Goal: Transaction & Acquisition: Purchase product/service

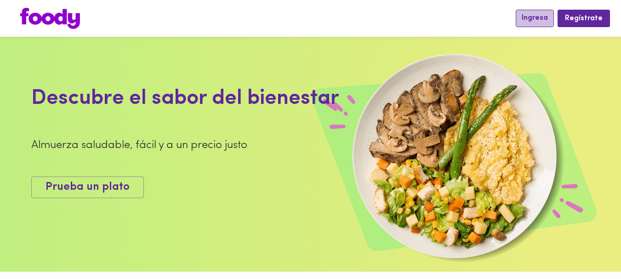
click at [543, 17] on span "Ingresa" at bounding box center [535, 18] width 26 height 9
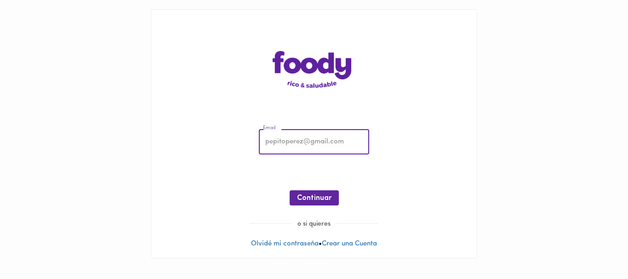
click at [292, 145] on input "email" at bounding box center [314, 142] width 110 height 25
click at [322, 144] on input "email" at bounding box center [314, 142] width 110 height 25
drag, startPoint x: 458, startPoint y: 148, endPoint x: 433, endPoint y: 159, distance: 27.8
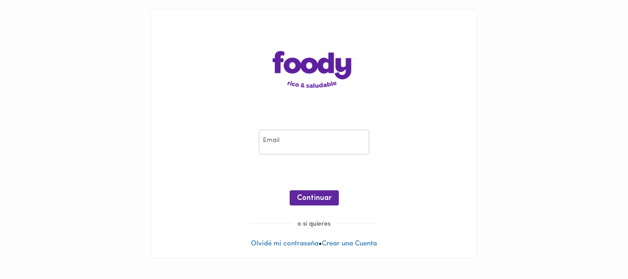
click at [458, 148] on div "Email Email ¡Oops! Recuperar Clave Continuar" at bounding box center [314, 169] width 307 height 99
click at [299, 155] on div "Email Email" at bounding box center [314, 142] width 115 height 30
click at [294, 144] on input "email" at bounding box center [314, 142] width 110 height 25
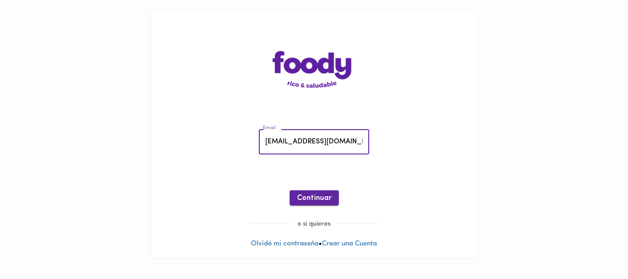
type input "[EMAIL_ADDRESS][DOMAIN_NAME]"
click at [319, 197] on span "Continuar" at bounding box center [314, 198] width 34 height 9
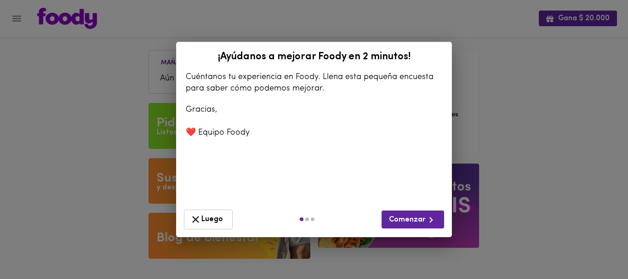
click at [218, 223] on span "Luego" at bounding box center [208, 219] width 37 height 11
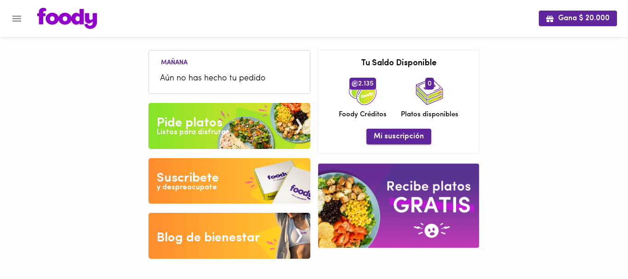
click at [394, 140] on span "Mi suscripción" at bounding box center [399, 136] width 50 height 9
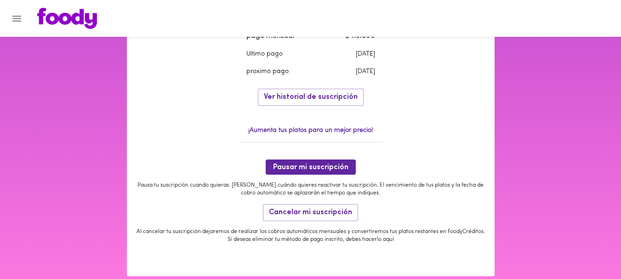
scroll to position [369, 0]
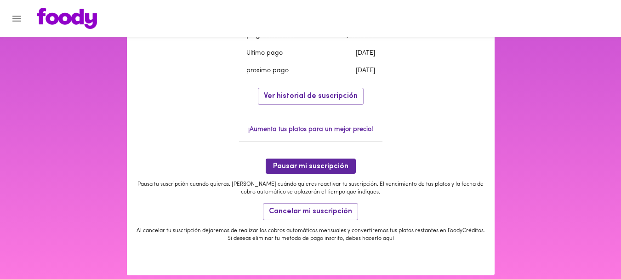
click at [321, 133] on p "¡Aumenta tus platos para un mejor precio!" at bounding box center [311, 129] width 144 height 9
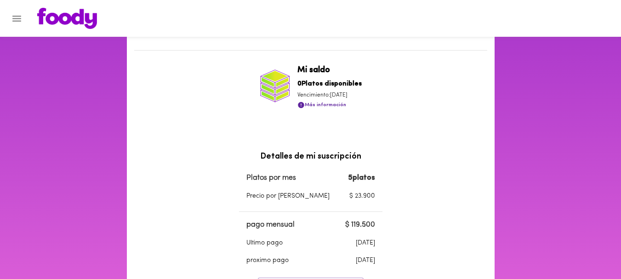
scroll to position [0, 0]
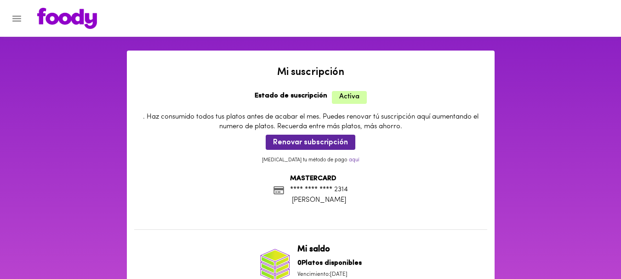
click at [20, 14] on icon "Menu" at bounding box center [16, 18] width 11 height 11
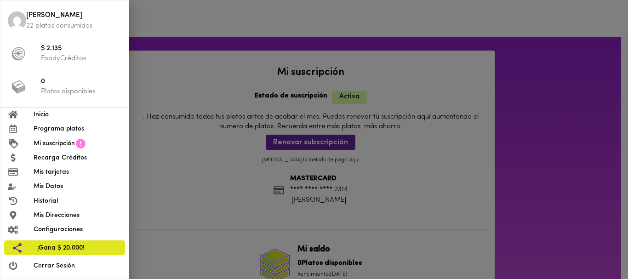
click at [58, 86] on span "0" at bounding box center [81, 82] width 80 height 11
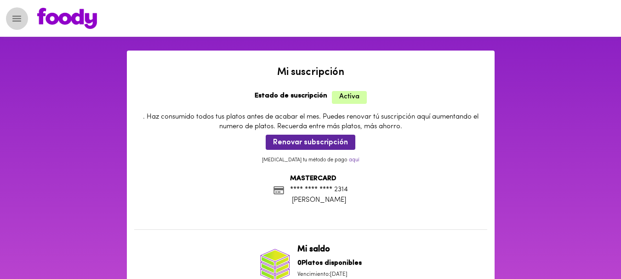
click at [20, 25] on button "Menu" at bounding box center [17, 18] width 23 height 23
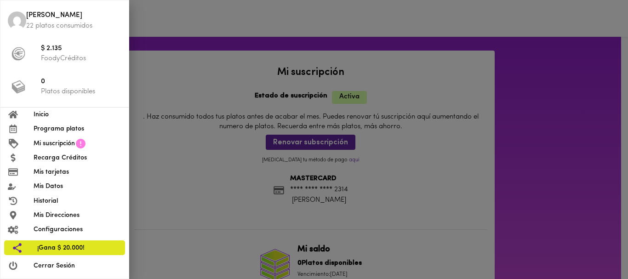
click at [52, 126] on span "Programa platos" at bounding box center [78, 129] width 88 height 10
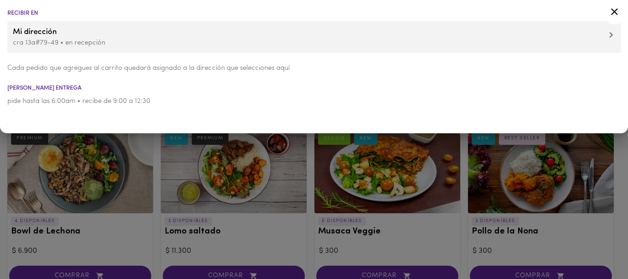
click at [148, 169] on div at bounding box center [314, 139] width 628 height 279
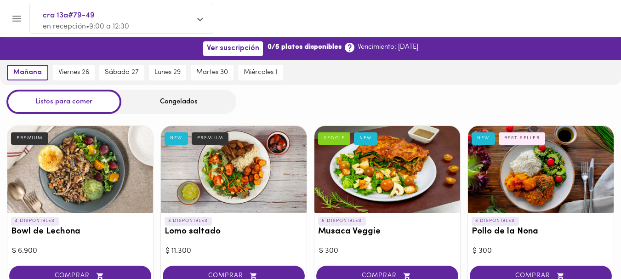
click at [155, 109] on div "Congelados" at bounding box center [178, 102] width 115 height 24
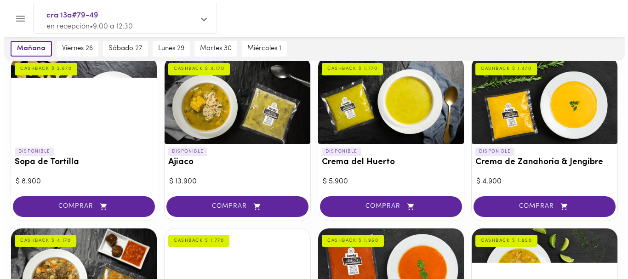
scroll to position [95, 0]
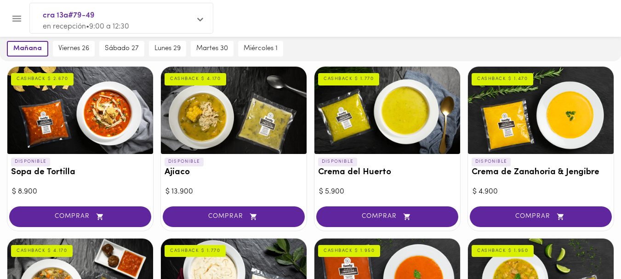
click at [430, 129] on div at bounding box center [388, 110] width 146 height 87
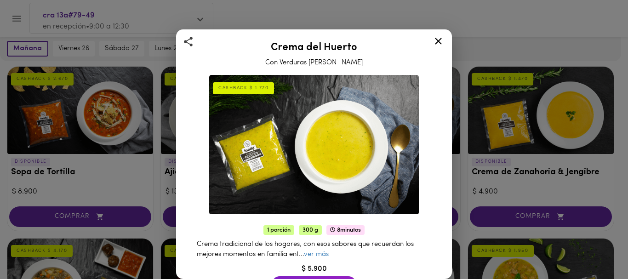
scroll to position [54, 0]
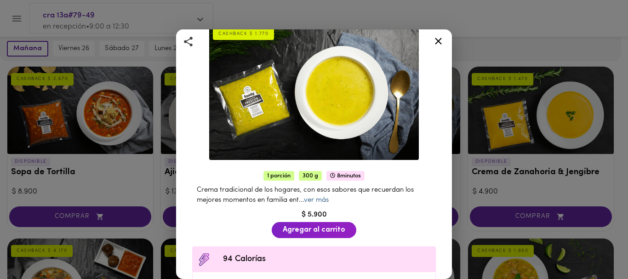
click at [316, 197] on link "ver más" at bounding box center [316, 200] width 25 height 7
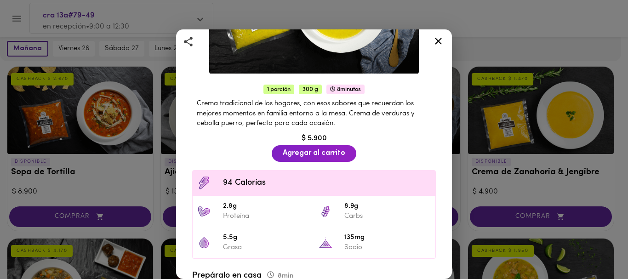
scroll to position [142, 0]
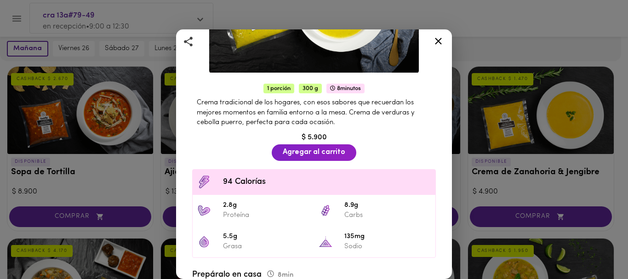
click at [437, 39] on icon at bounding box center [438, 40] width 11 height 11
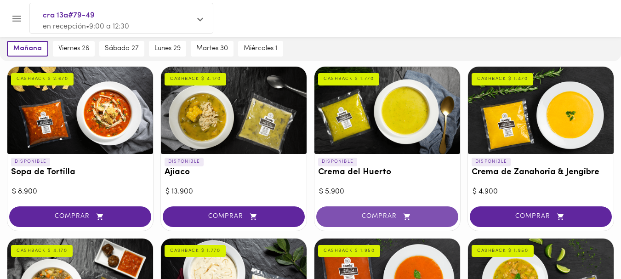
click at [370, 211] on button "COMPRAR" at bounding box center [387, 217] width 142 height 21
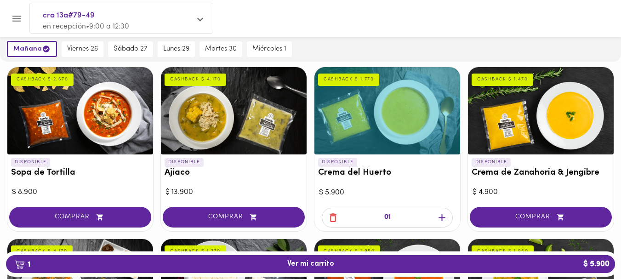
scroll to position [96, 0]
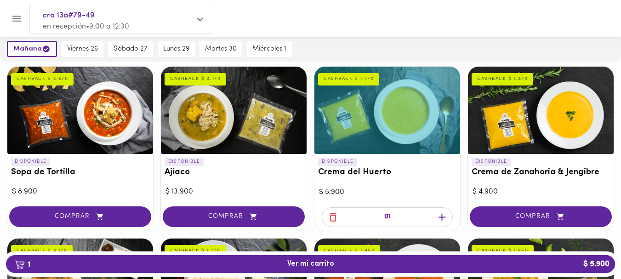
click at [443, 218] on icon "button" at bounding box center [442, 217] width 7 height 7
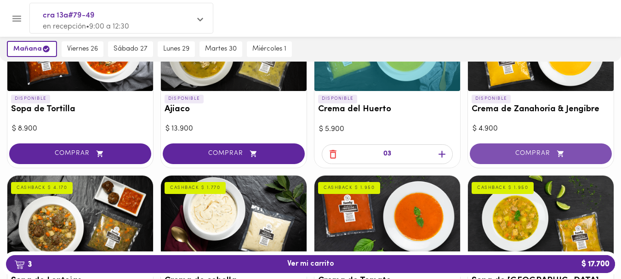
click at [559, 156] on icon "button" at bounding box center [560, 153] width 6 height 6
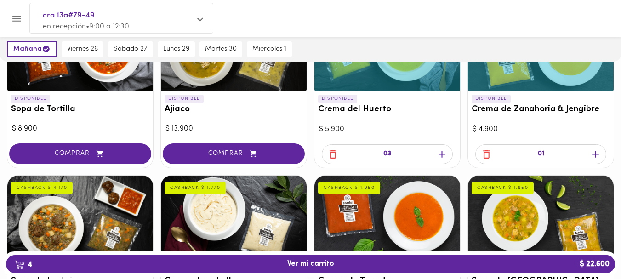
click at [596, 158] on icon "button" at bounding box center [595, 154] width 11 height 11
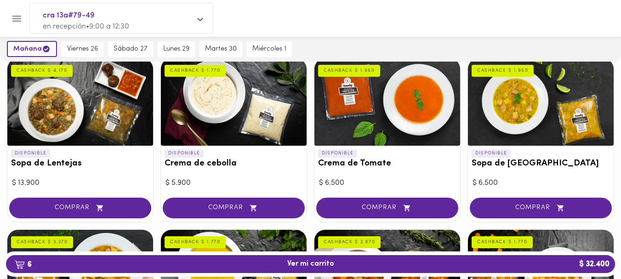
scroll to position [276, 0]
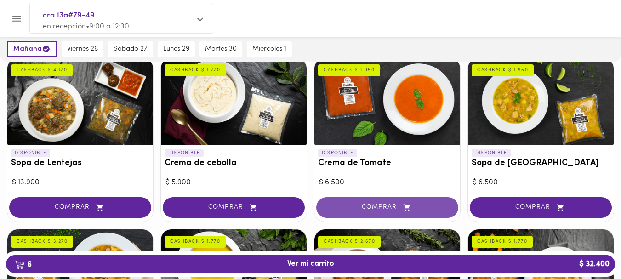
click at [379, 202] on button "COMPRAR" at bounding box center [387, 207] width 142 height 21
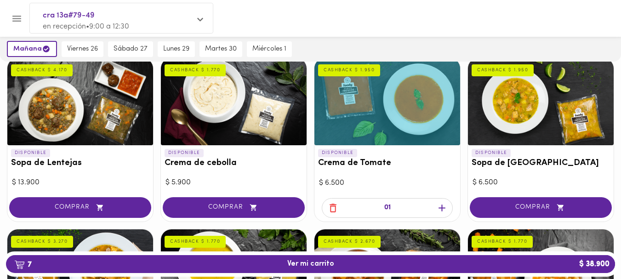
click at [442, 210] on icon "button" at bounding box center [442, 208] width 7 height 7
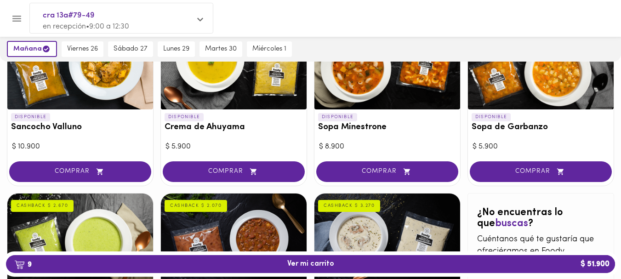
scroll to position [484, 0]
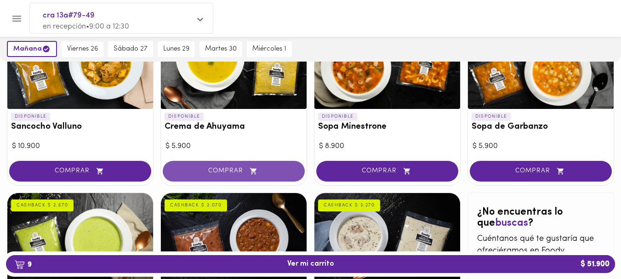
click at [171, 169] on button "COMPRAR" at bounding box center [234, 171] width 142 height 21
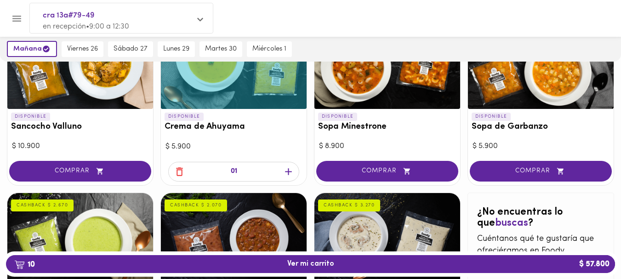
click at [284, 174] on icon "button" at bounding box center [288, 171] width 11 height 11
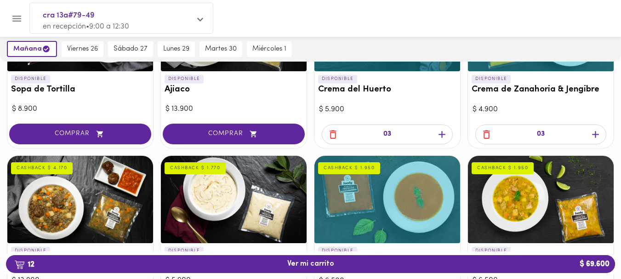
scroll to position [0, 0]
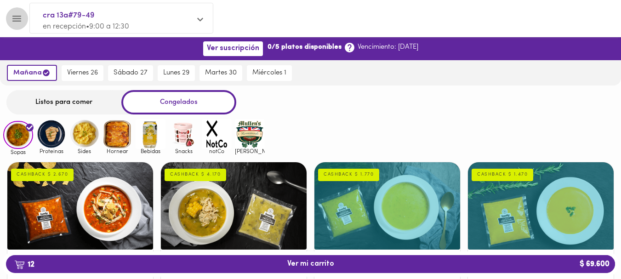
click at [20, 15] on icon "Menu" at bounding box center [16, 18] width 11 height 11
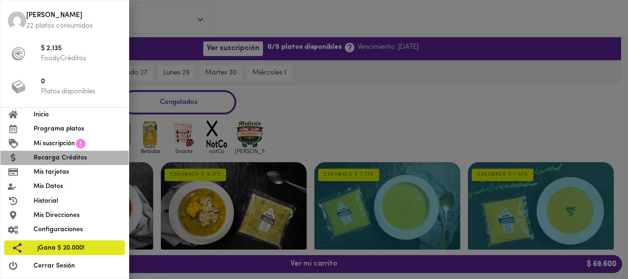
click at [50, 157] on span "Recarga Créditos" at bounding box center [78, 158] width 88 height 10
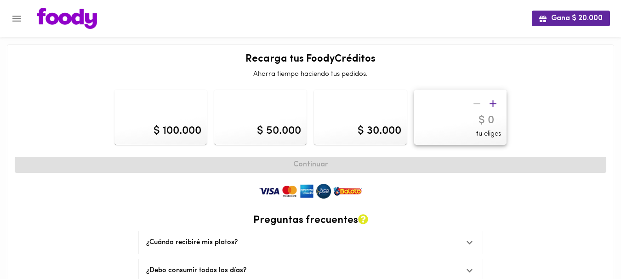
click at [193, 125] on div "$ 100.000" at bounding box center [178, 131] width 48 height 16
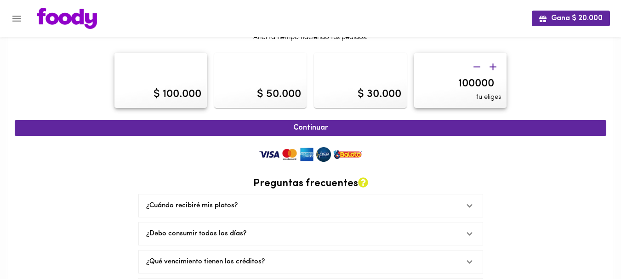
scroll to position [46, 0]
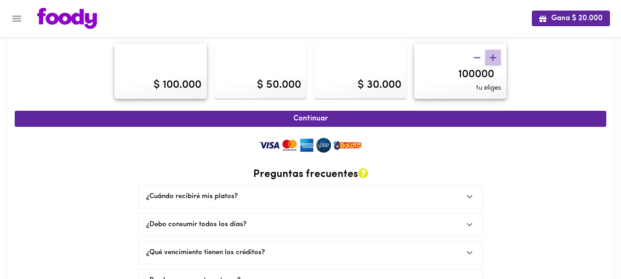
click at [495, 56] on icon "button" at bounding box center [493, 57] width 11 height 11
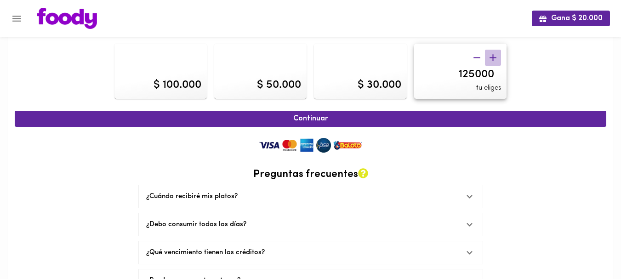
click at [495, 56] on icon "button" at bounding box center [493, 57] width 11 height 11
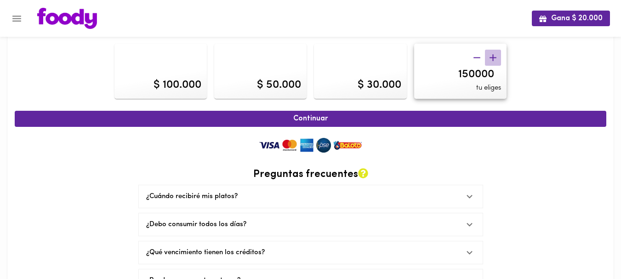
click at [495, 56] on icon "button" at bounding box center [493, 57] width 11 height 11
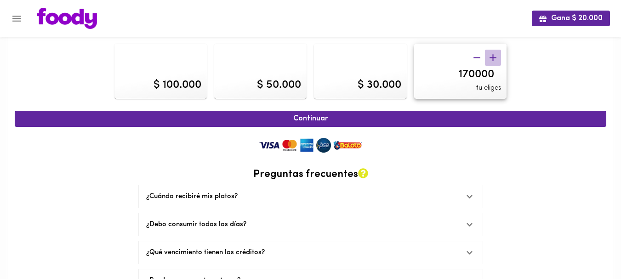
type input "175000"
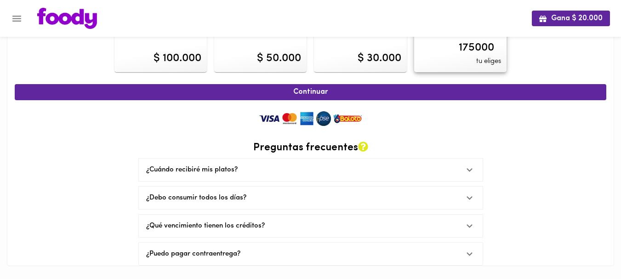
scroll to position [0, 0]
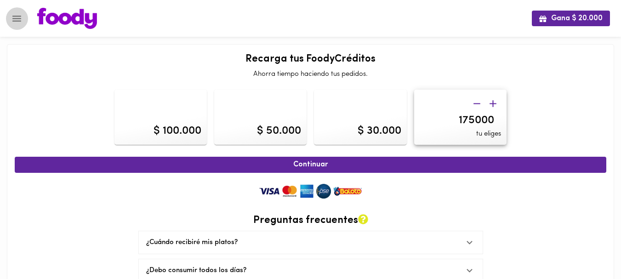
click at [18, 23] on icon "Menu" at bounding box center [16, 18] width 11 height 11
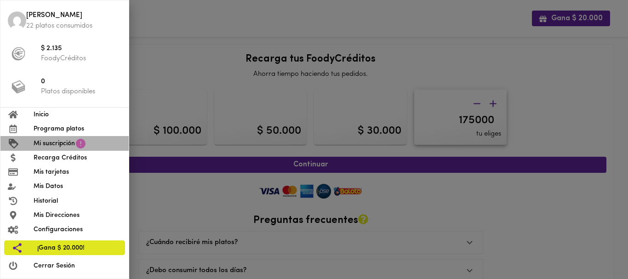
click at [60, 142] on span "Mi suscripción" at bounding box center [54, 144] width 41 height 10
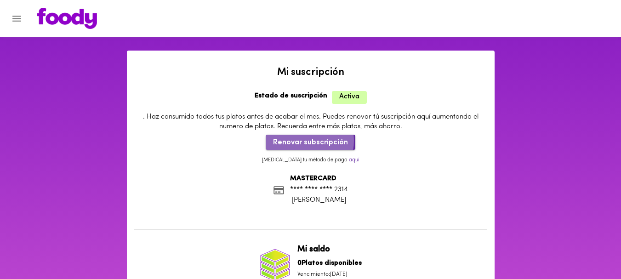
click at [300, 141] on span "Renovar subscripción" at bounding box center [310, 142] width 75 height 9
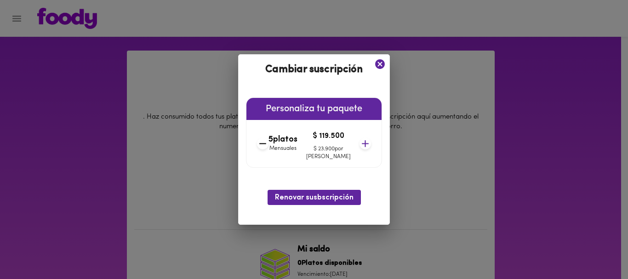
click at [360, 145] on icon at bounding box center [365, 143] width 11 height 11
click at [360, 144] on icon at bounding box center [365, 143] width 11 height 11
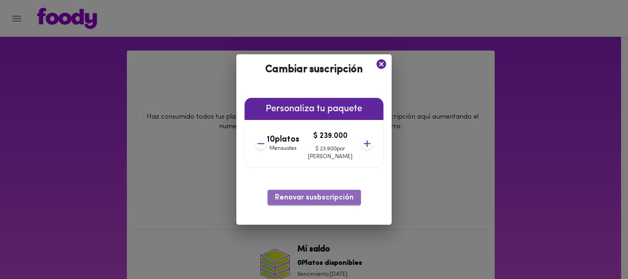
click at [332, 202] on span "Renovar susbscripción" at bounding box center [314, 198] width 79 height 9
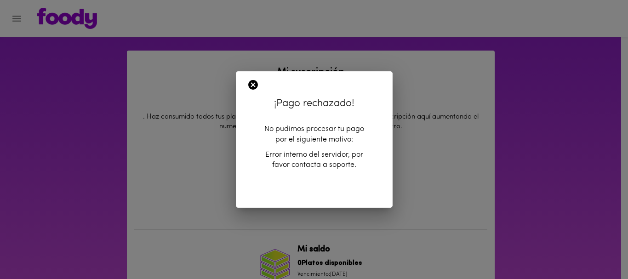
click at [251, 87] on icon at bounding box center [252, 84] width 11 height 11
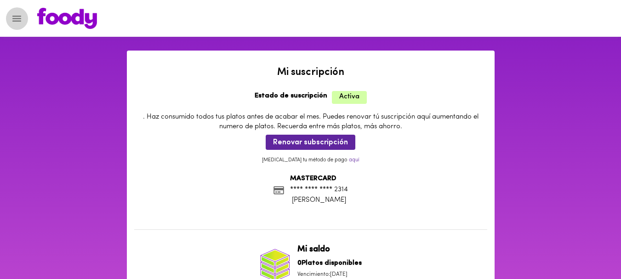
click at [18, 21] on icon "Menu" at bounding box center [16, 19] width 9 height 6
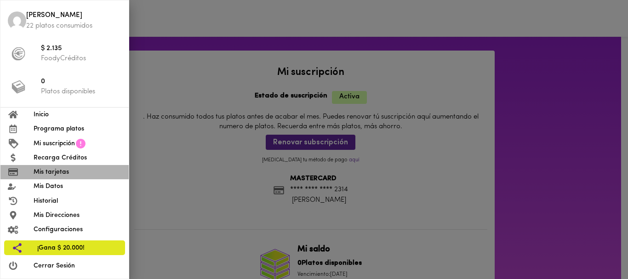
click at [61, 173] on span "Mis tarjetas" at bounding box center [78, 172] width 88 height 10
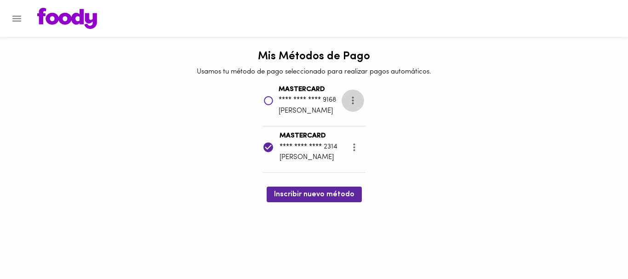
click at [356, 96] on icon "more" at bounding box center [352, 100] width 11 height 11
click at [362, 107] on li "Eliminar" at bounding box center [362, 101] width 39 height 15
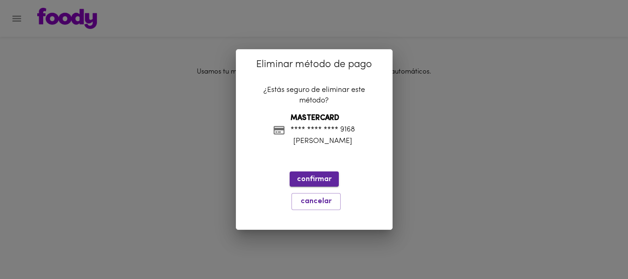
click at [318, 185] on button "confirmar" at bounding box center [314, 179] width 49 height 15
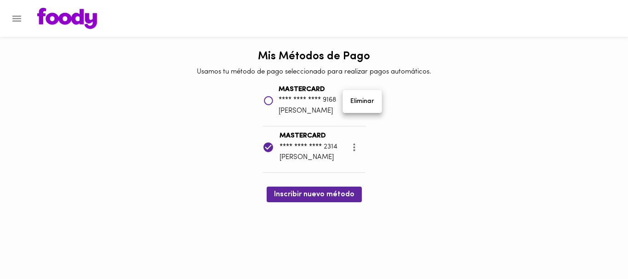
click at [442, 162] on div at bounding box center [314, 139] width 628 height 279
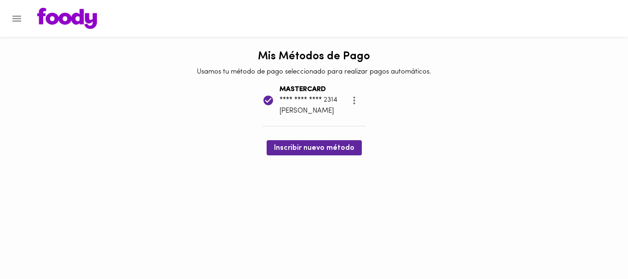
click at [323, 155] on html "Mis Métodos de Pago Usamos tu método de pago seleccionado para realizar pagos a…" at bounding box center [314, 77] width 628 height 155
click at [314, 155] on button "Inscribir nuevo método" at bounding box center [314, 147] width 95 height 15
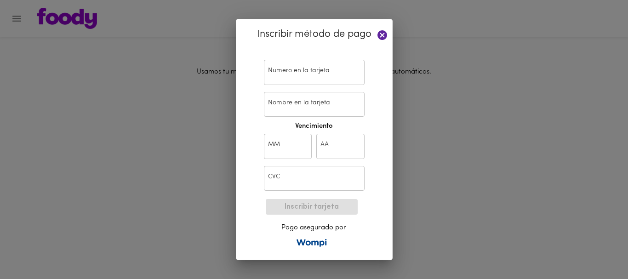
click at [453, 131] on div "Inscribir método de pago Numero en la tarjeta Numero en la tarjeta Nombre en la…" at bounding box center [314, 139] width 628 height 279
click at [381, 34] on icon at bounding box center [382, 34] width 11 height 11
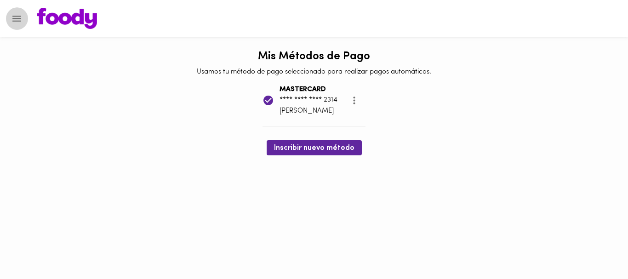
click at [14, 28] on button "Menu" at bounding box center [17, 18] width 23 height 23
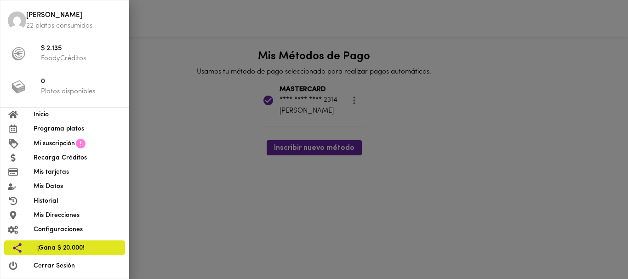
click at [183, 118] on div at bounding box center [314, 139] width 628 height 279
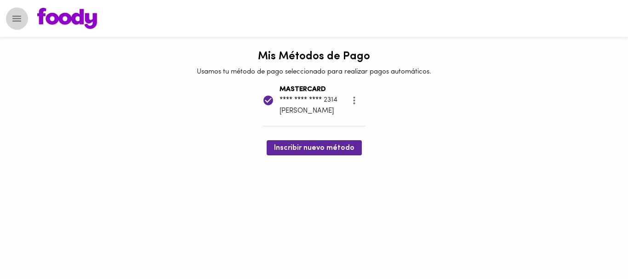
click at [20, 25] on button "Menu" at bounding box center [17, 18] width 23 height 23
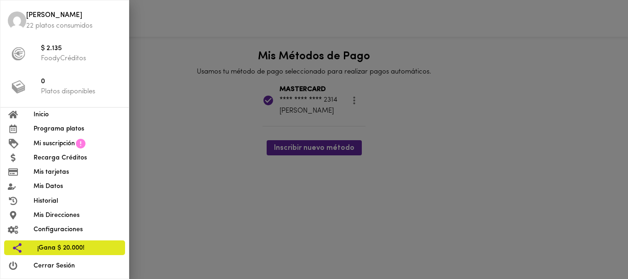
click at [68, 130] on span "Programa platos" at bounding box center [78, 129] width 88 height 10
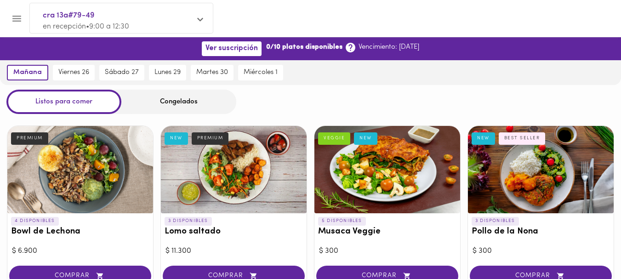
click at [161, 100] on div "Congelados" at bounding box center [178, 102] width 115 height 24
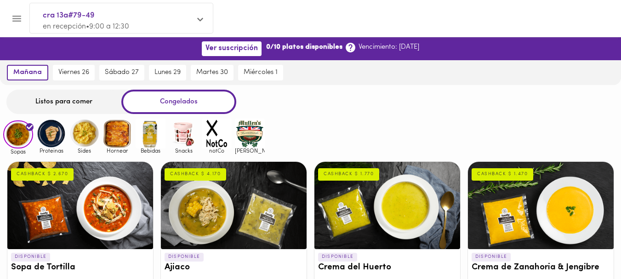
click at [48, 132] on img at bounding box center [51, 134] width 30 height 30
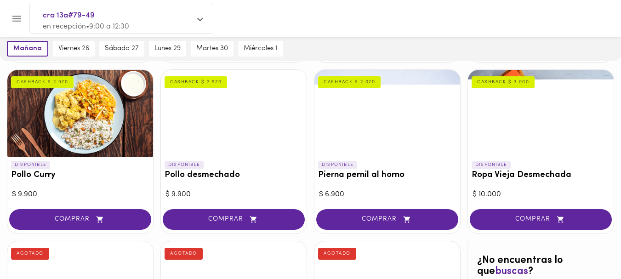
scroll to position [264, 0]
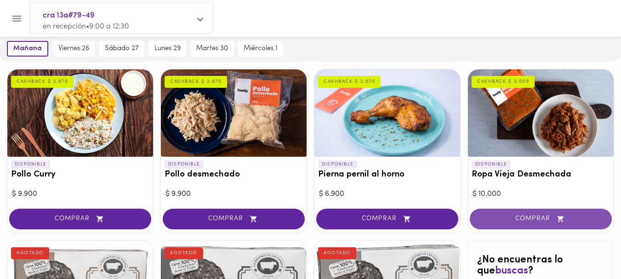
click at [507, 218] on span "COMPRAR" at bounding box center [541, 219] width 119 height 8
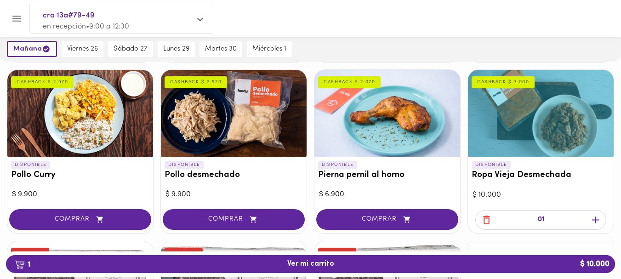
scroll to position [265, 0]
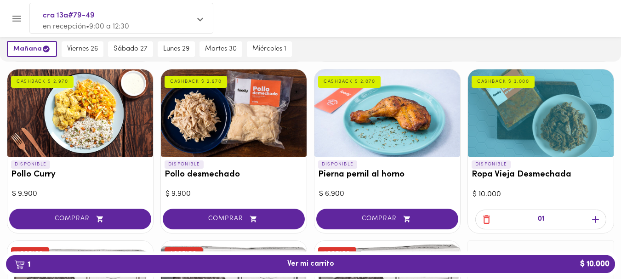
click at [601, 219] on icon "button" at bounding box center [595, 219] width 11 height 11
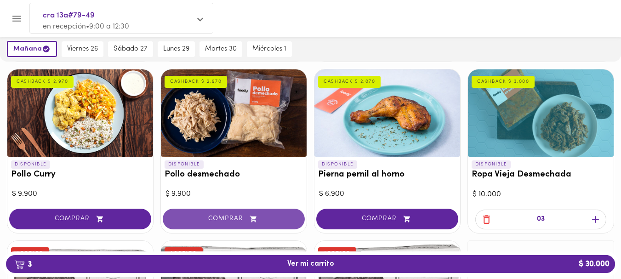
click at [231, 219] on span "COMPRAR" at bounding box center [233, 219] width 119 height 8
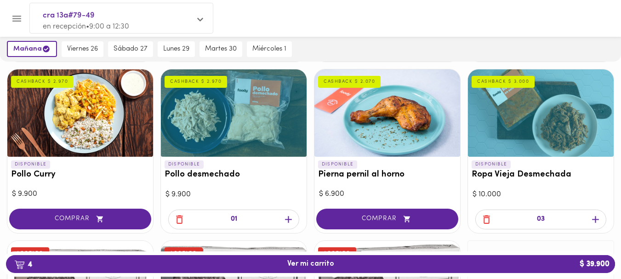
click at [289, 225] on div "01" at bounding box center [233, 220] width 131 height 20
click at [289, 221] on icon "button" at bounding box center [288, 219] width 11 height 11
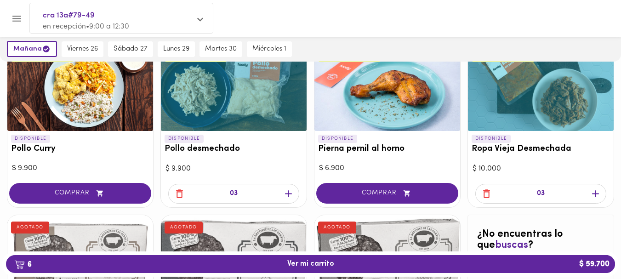
scroll to position [292, 0]
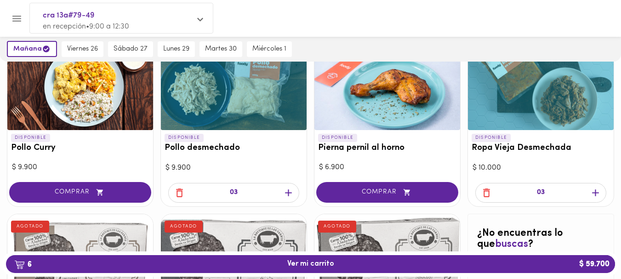
click at [90, 195] on span "COMPRAR" at bounding box center [80, 193] width 119 height 8
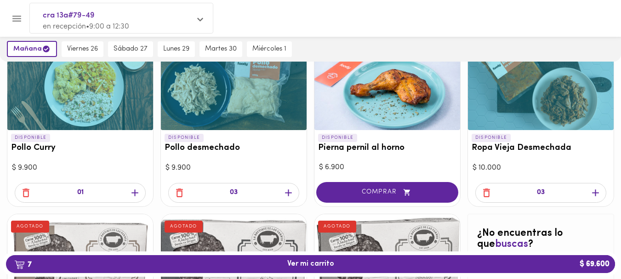
click at [28, 197] on icon "button" at bounding box center [26, 193] width 7 height 9
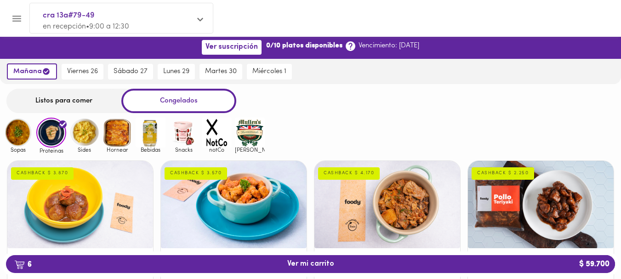
scroll to position [3, 0]
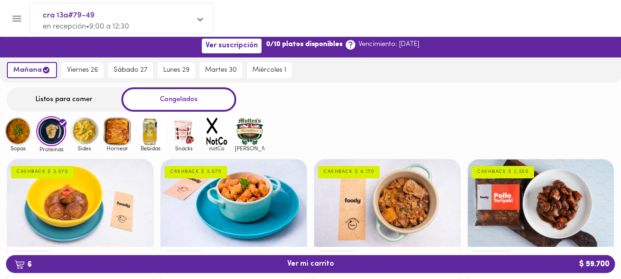
click at [84, 128] on img at bounding box center [84, 131] width 30 height 30
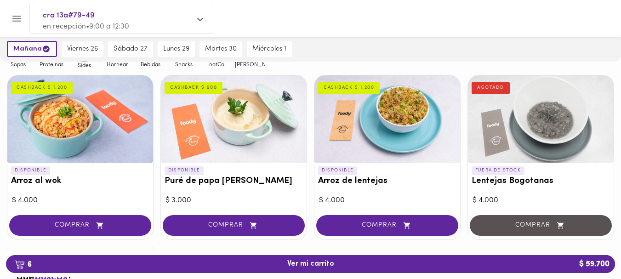
scroll to position [87, 0]
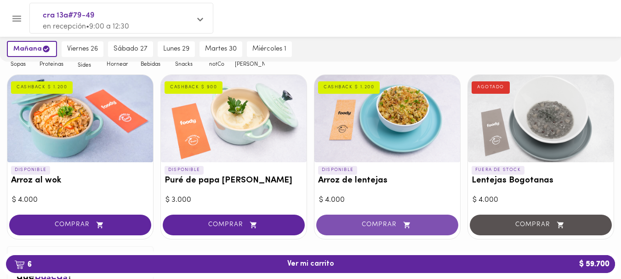
click at [382, 235] on button "COMPRAR" at bounding box center [387, 225] width 142 height 21
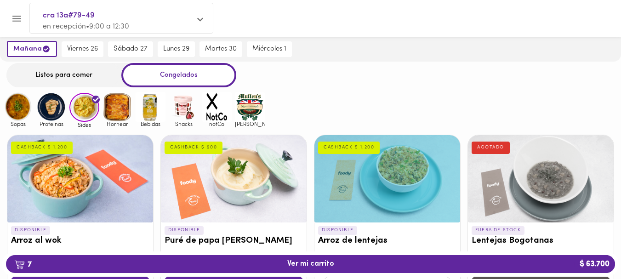
scroll to position [26, 0]
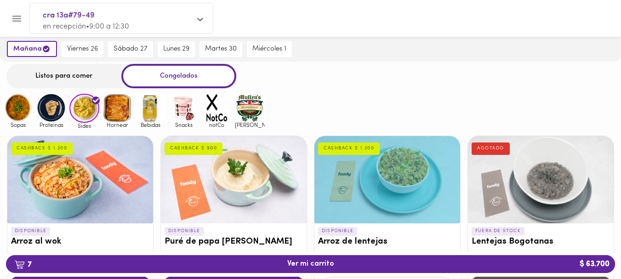
click at [16, 113] on img at bounding box center [18, 108] width 30 height 30
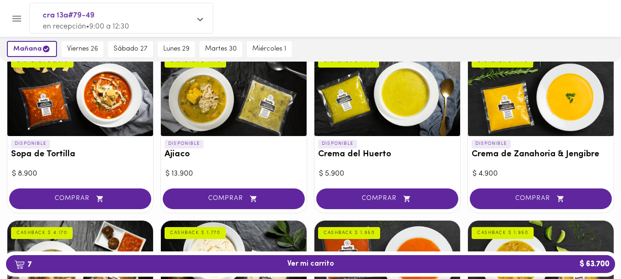
scroll to position [116, 0]
